Goal: Subscribe to service/newsletter

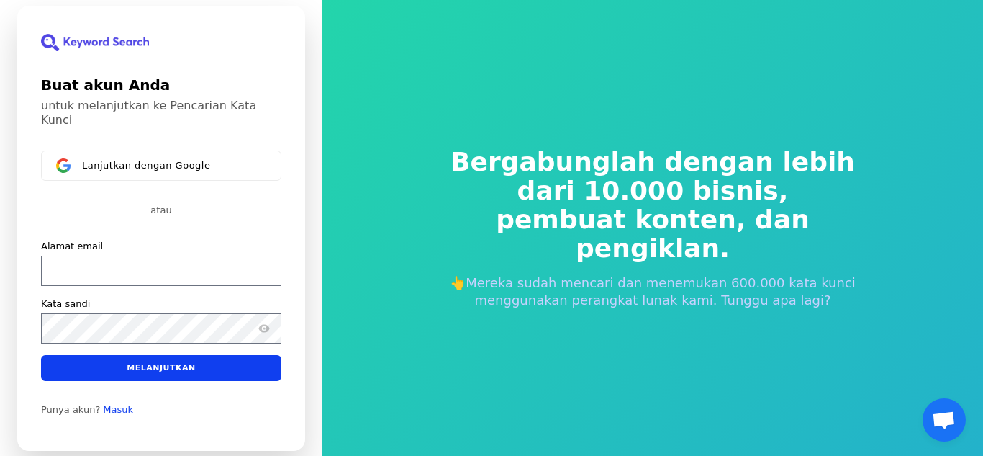
click at [657, 250] on div "Bergabunglah dengan lebih dari 10.000 bisnis, pembuat konten, dan pengiklan. 👆M…" at bounding box center [653, 228] width 484 height 276
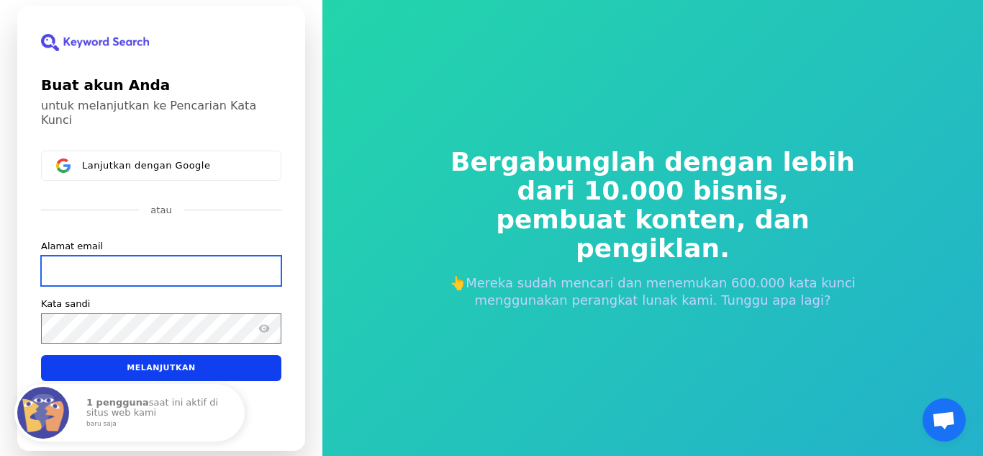
click at [191, 265] on input "Alamat email" at bounding box center [161, 270] width 240 height 30
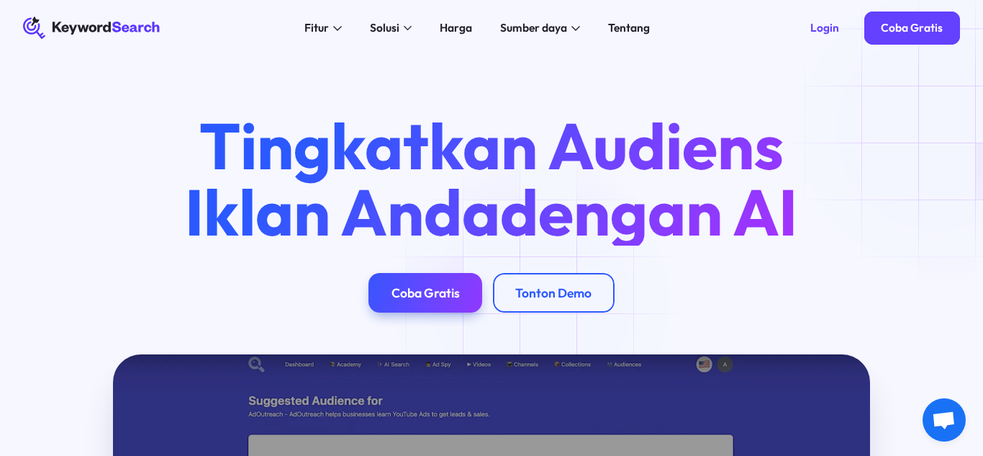
click at [937, 130] on div "Tingkatkan Audiens Iklan Anda dengan AI Coba Gratis Tonton Demo" at bounding box center [492, 212] width 982 height 200
